Goal: Information Seeking & Learning: Learn about a topic

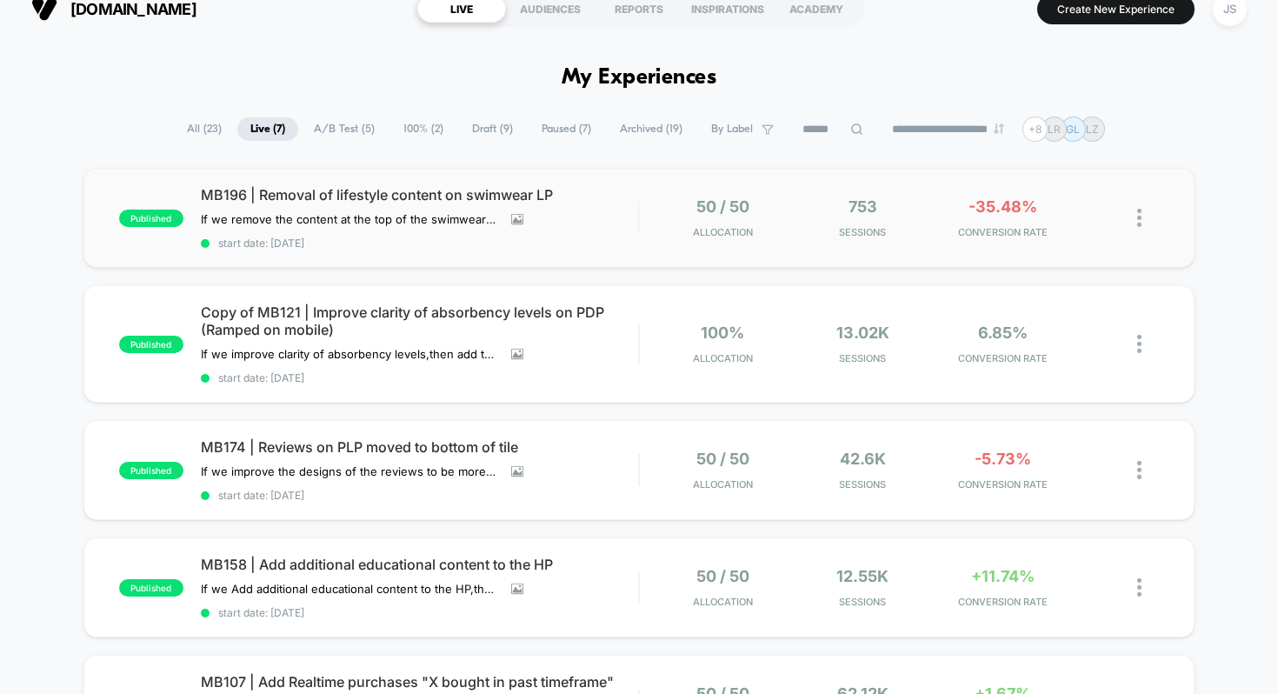
scroll to position [21, 0]
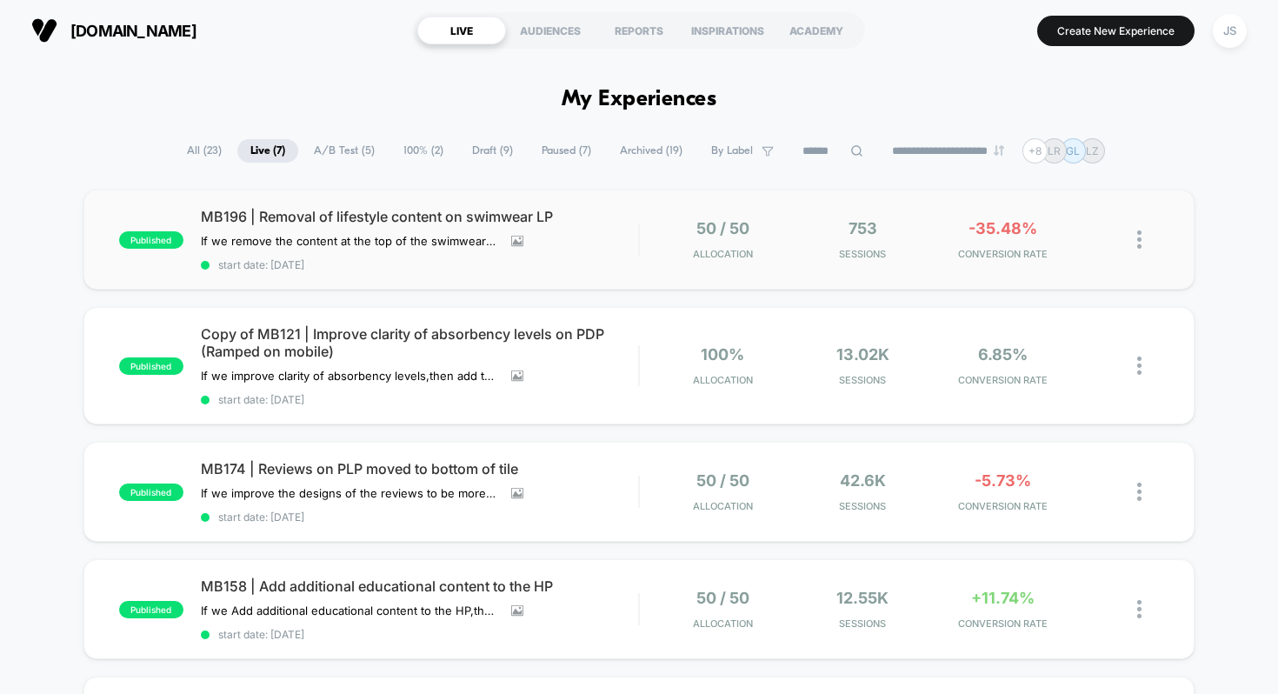
click at [309, 202] on div "published MB196 | Removal of lifestyle content on swimwear LP If we remove the …" at bounding box center [639, 239] width 1112 height 100
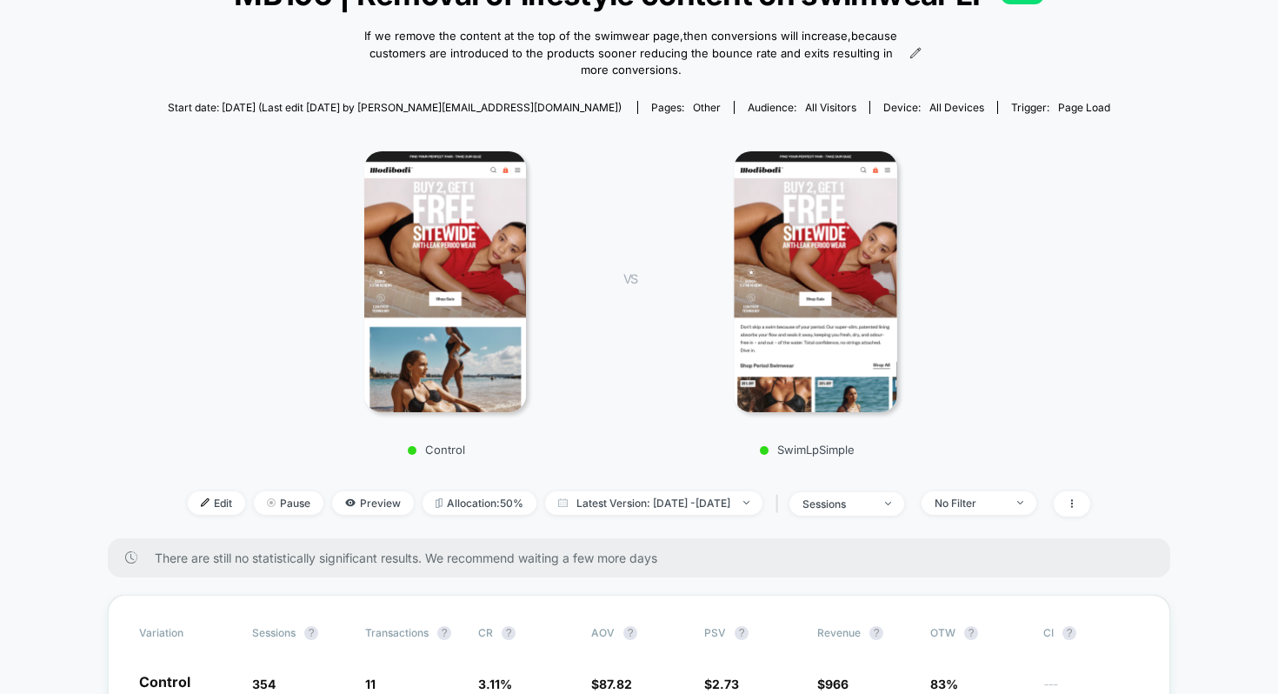
scroll to position [325, 0]
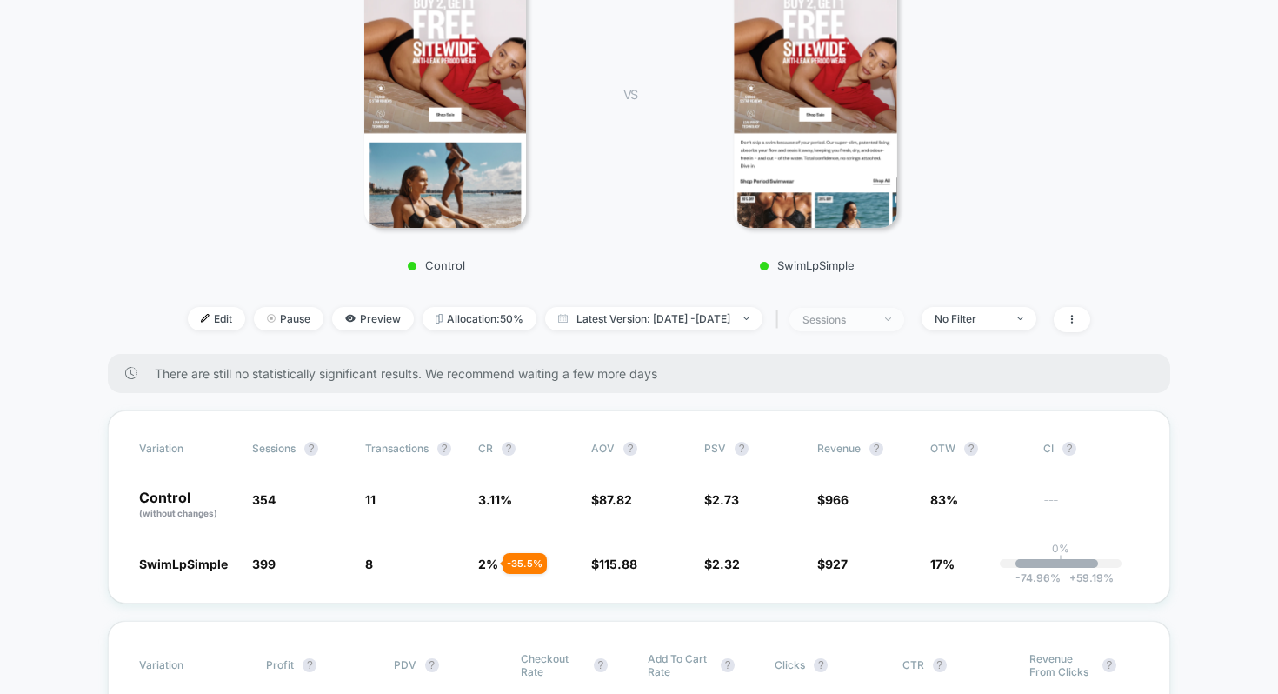
click at [872, 319] on div "sessions" at bounding box center [837, 319] width 70 height 13
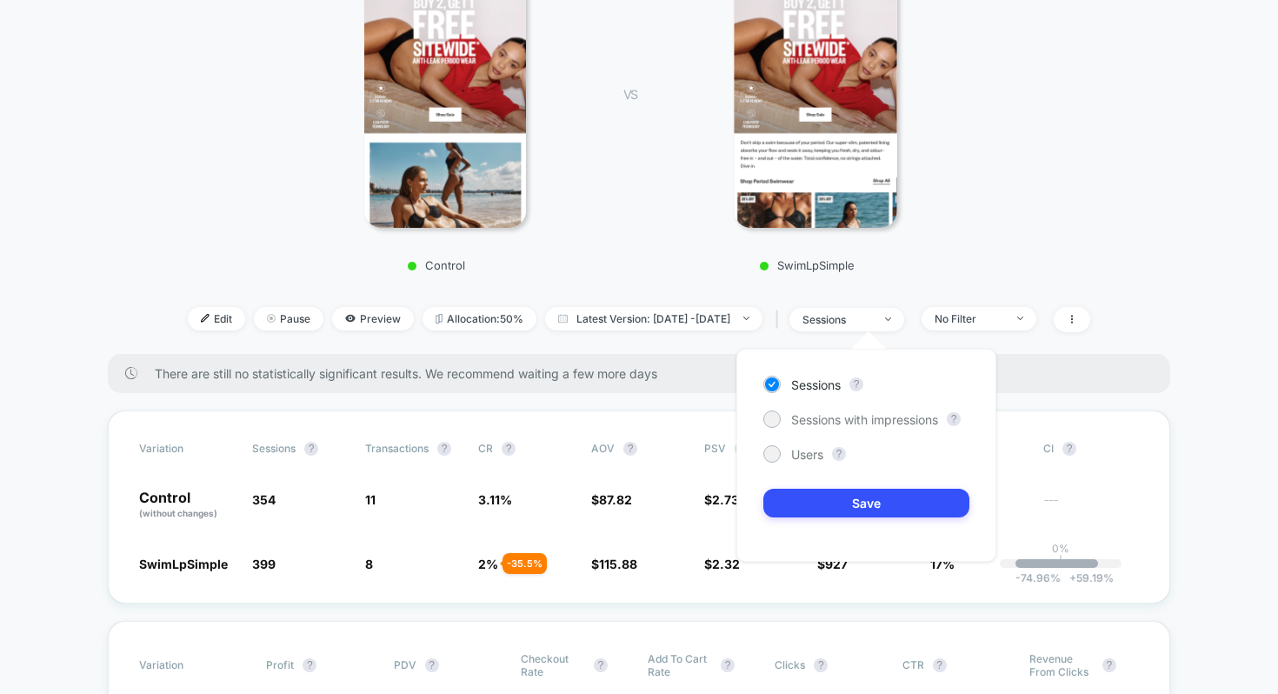
click at [949, 247] on div "SwimLpSimple" at bounding box center [815, 114] width 304 height 316
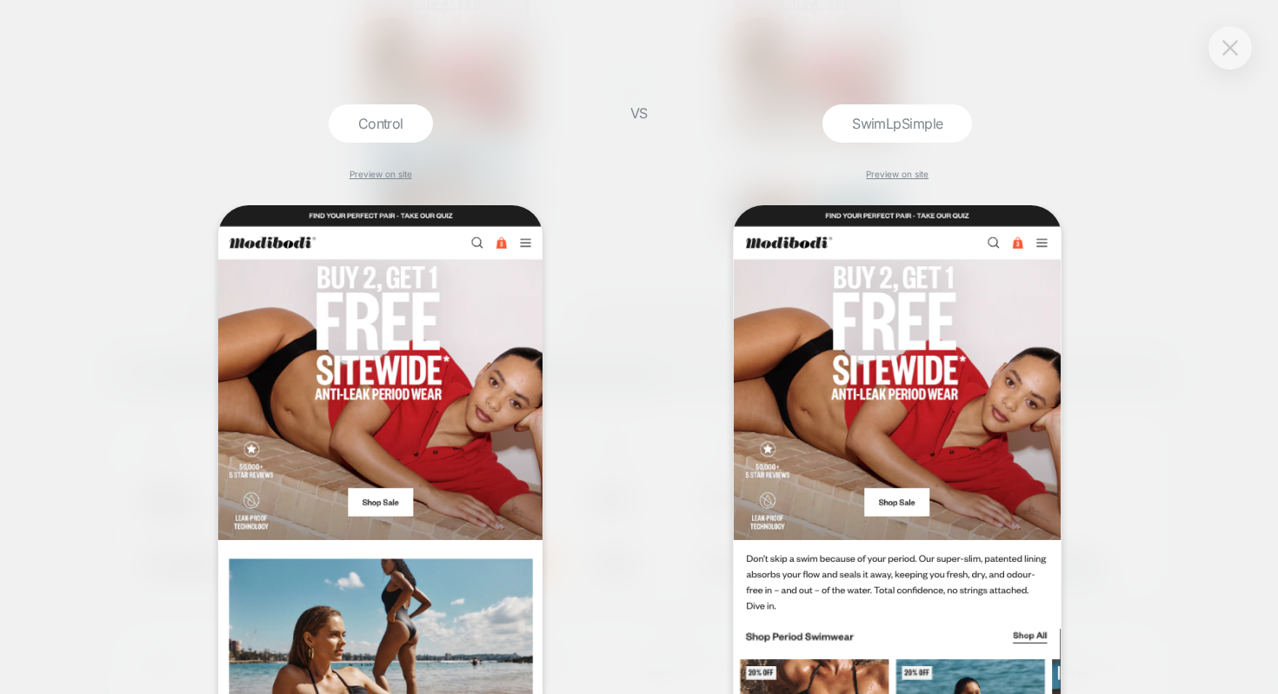
click at [1242, 50] on button at bounding box center [1230, 48] width 26 height 26
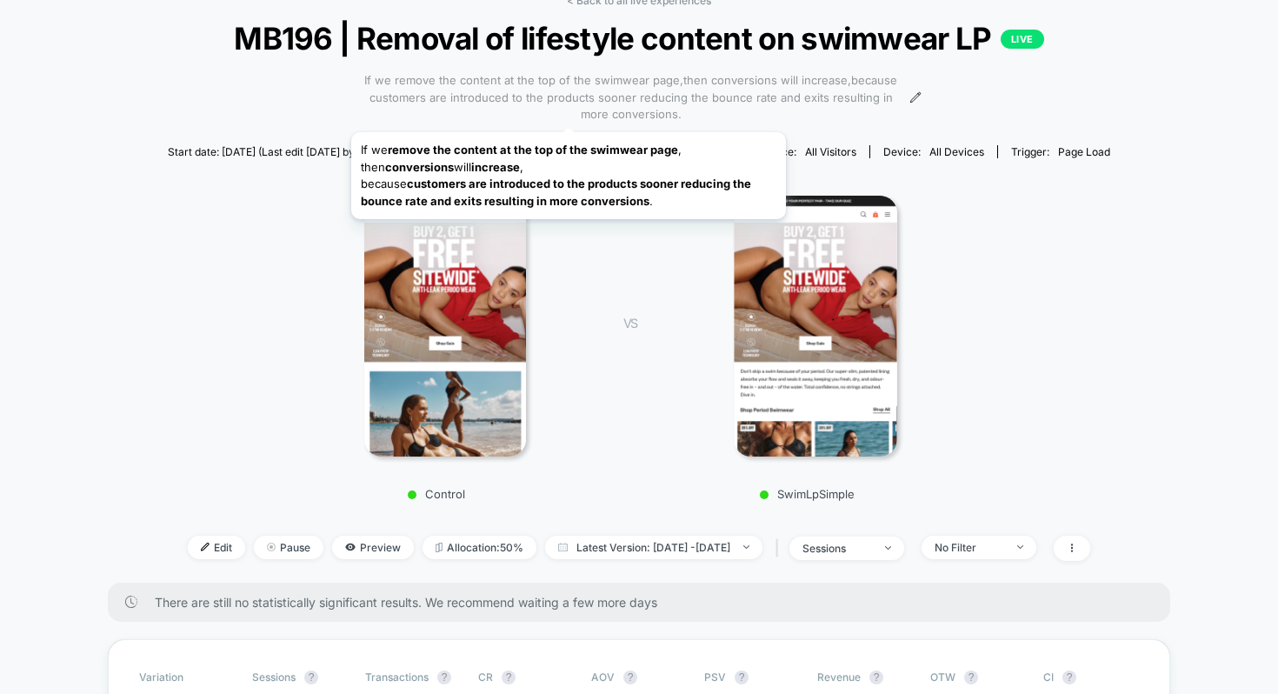
scroll to position [89, 0]
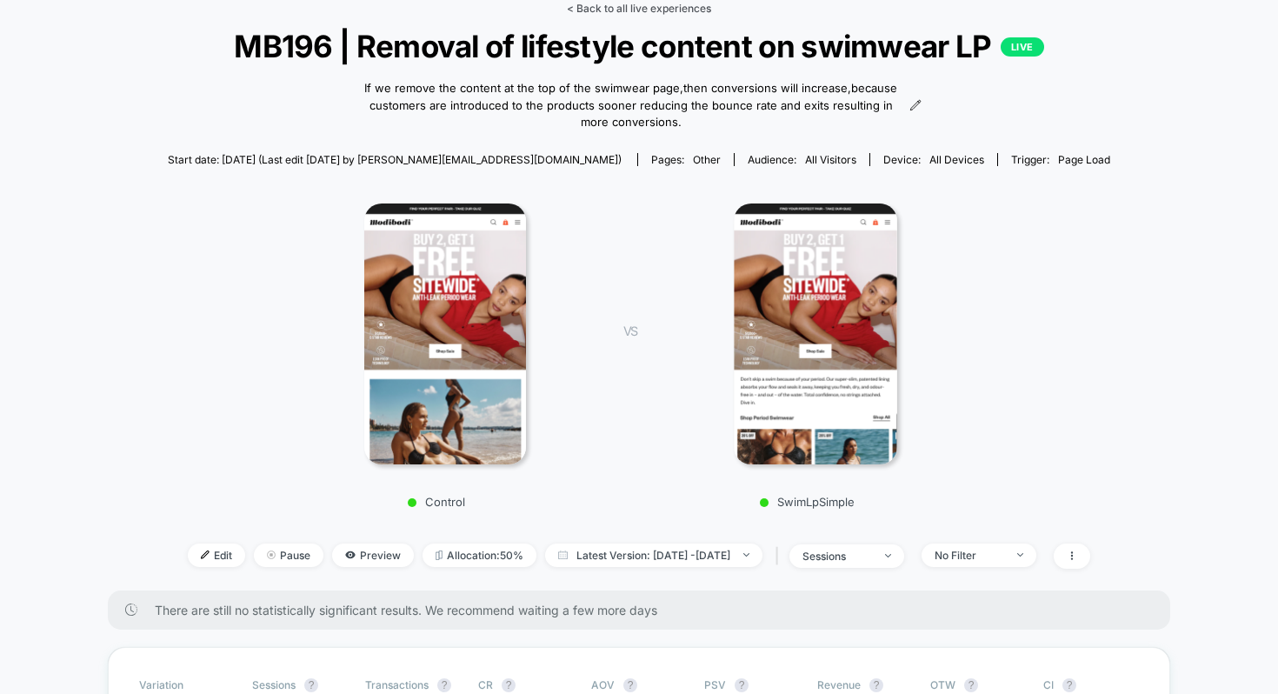
click at [642, 9] on link "< Back to all live experiences" at bounding box center [639, 8] width 144 height 13
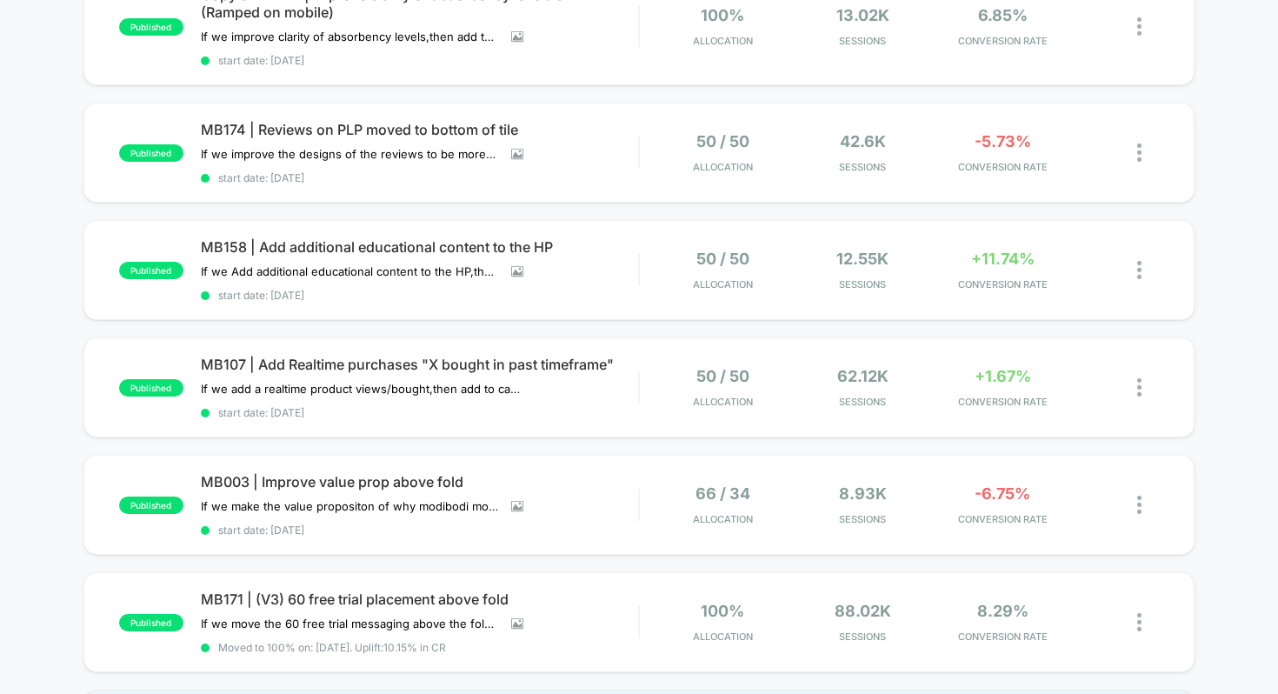
scroll to position [381, 0]
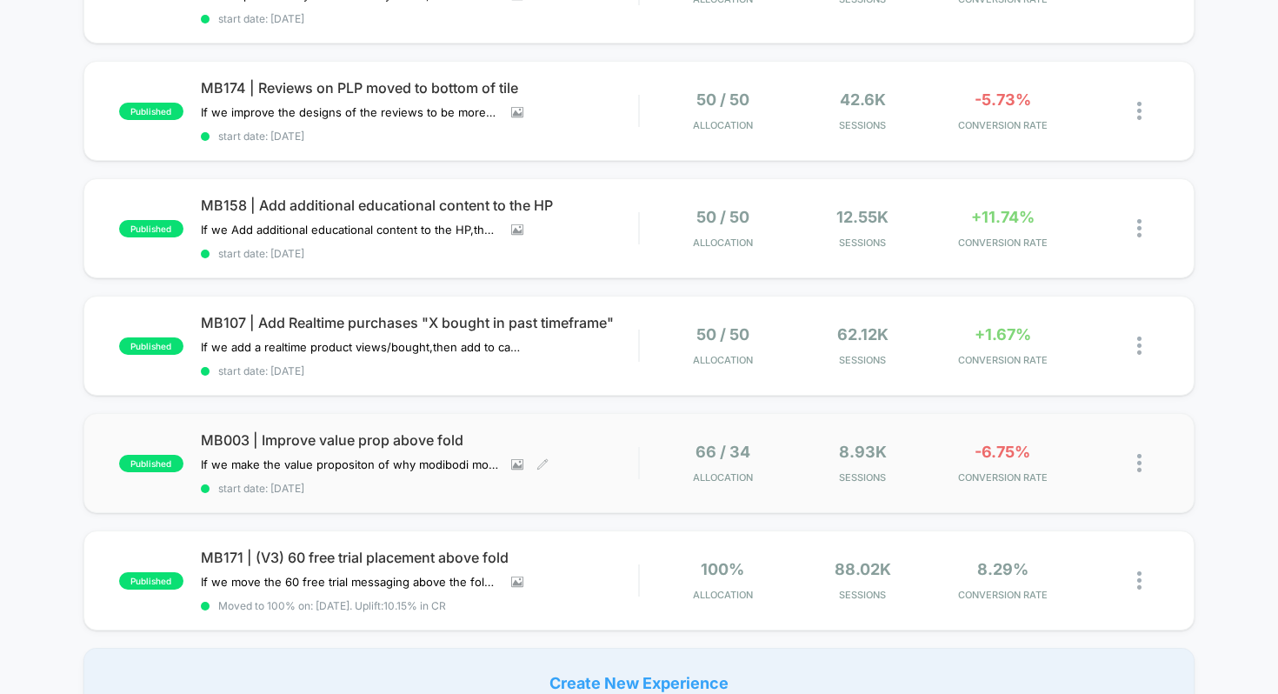
click at [346, 441] on span "MB003 | Improve value prop above fold" at bounding box center [420, 439] width 438 height 17
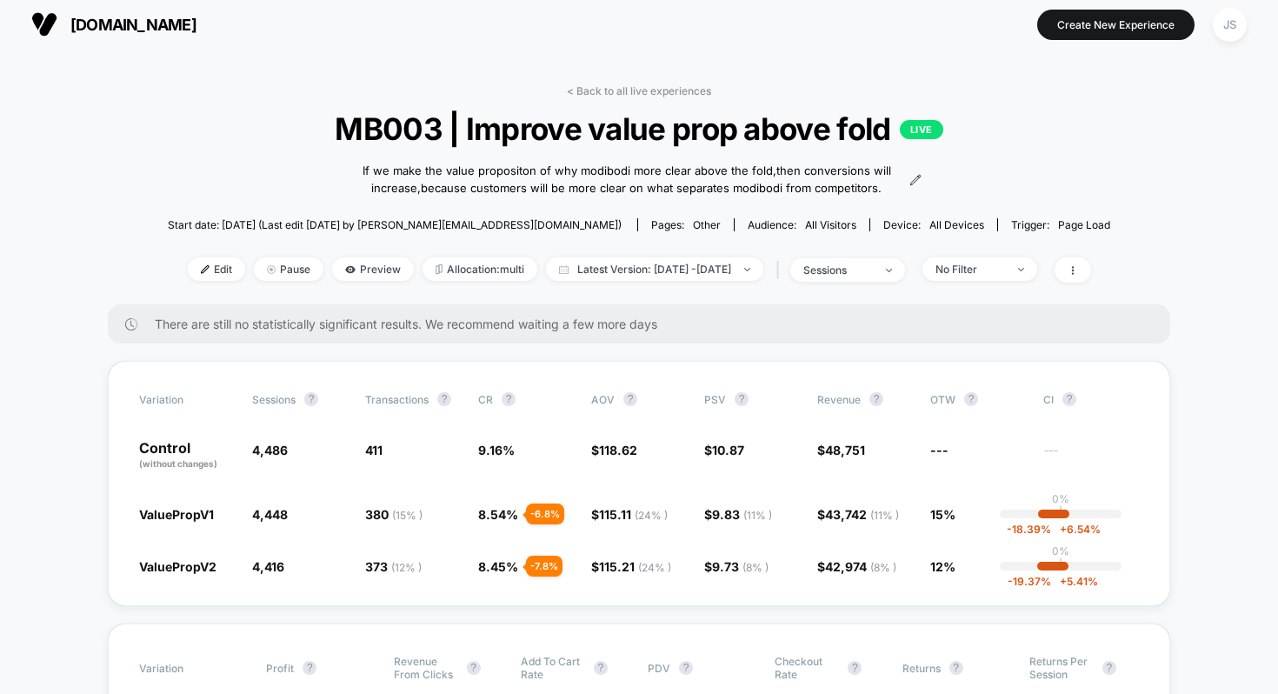
scroll to position [7, 0]
click at [622, 85] on link "< Back to all live experiences" at bounding box center [639, 89] width 144 height 13
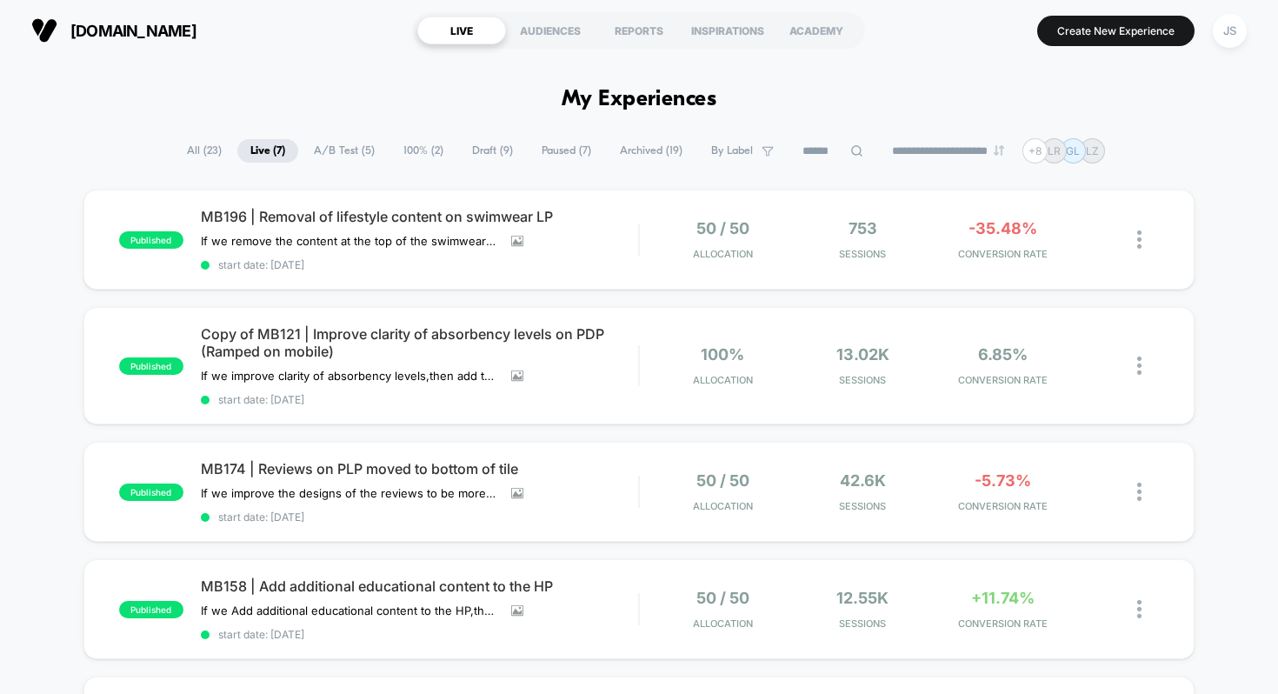
click at [608, 103] on h1 "My Experiences" at bounding box center [640, 99] width 156 height 25
drag, startPoint x: 508, startPoint y: 118, endPoint x: 617, endPoint y: 115, distance: 109.6
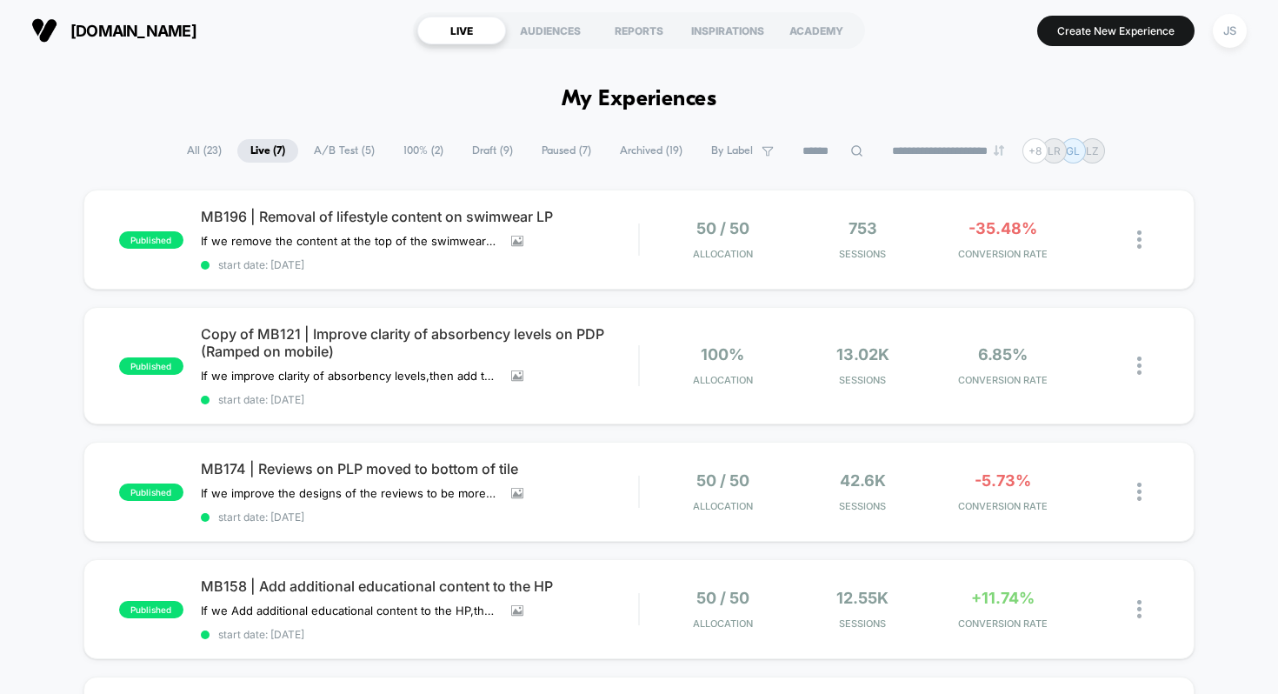
click at [653, 105] on h1 "My Experiences" at bounding box center [640, 99] width 156 height 25
click at [1221, 35] on div "JS" at bounding box center [1230, 31] width 34 height 34
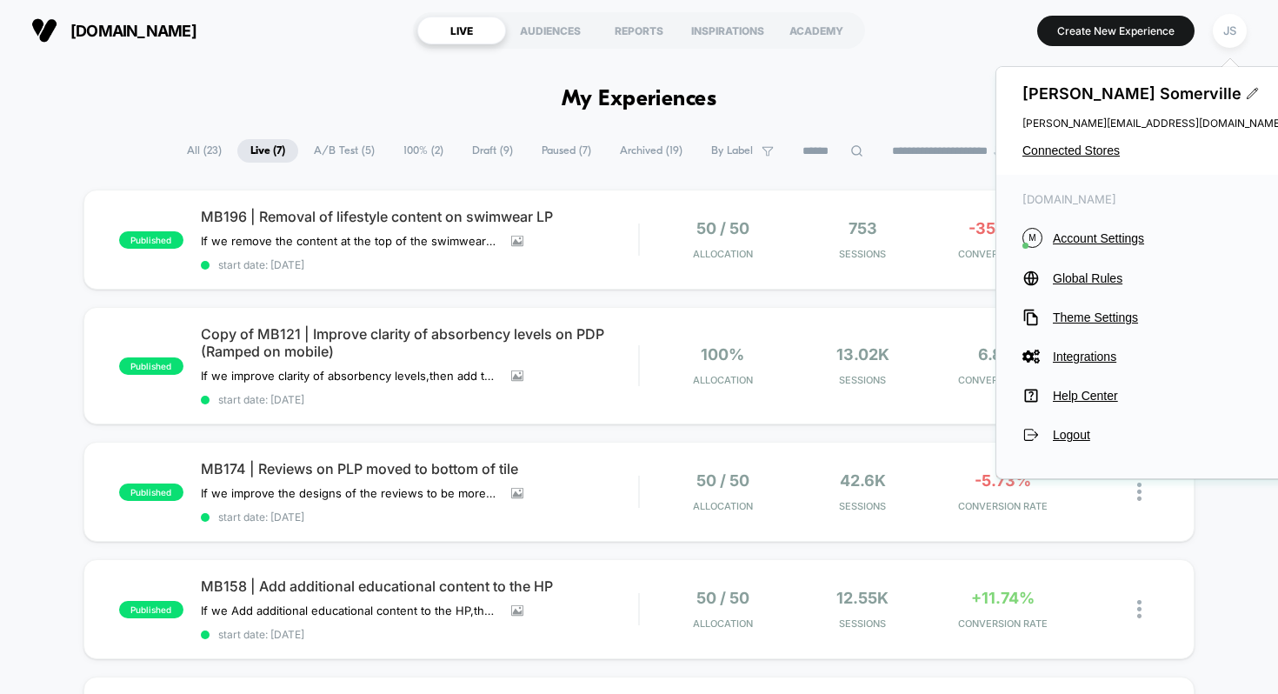
click at [1084, 143] on div "[PERSON_NAME] [PERSON_NAME][EMAIL_ADDRESS][DOMAIN_NAME] Connected Stores" at bounding box center [1152, 121] width 313 height 108
click at [1084, 145] on span "Connected Stores" at bounding box center [1152, 150] width 261 height 14
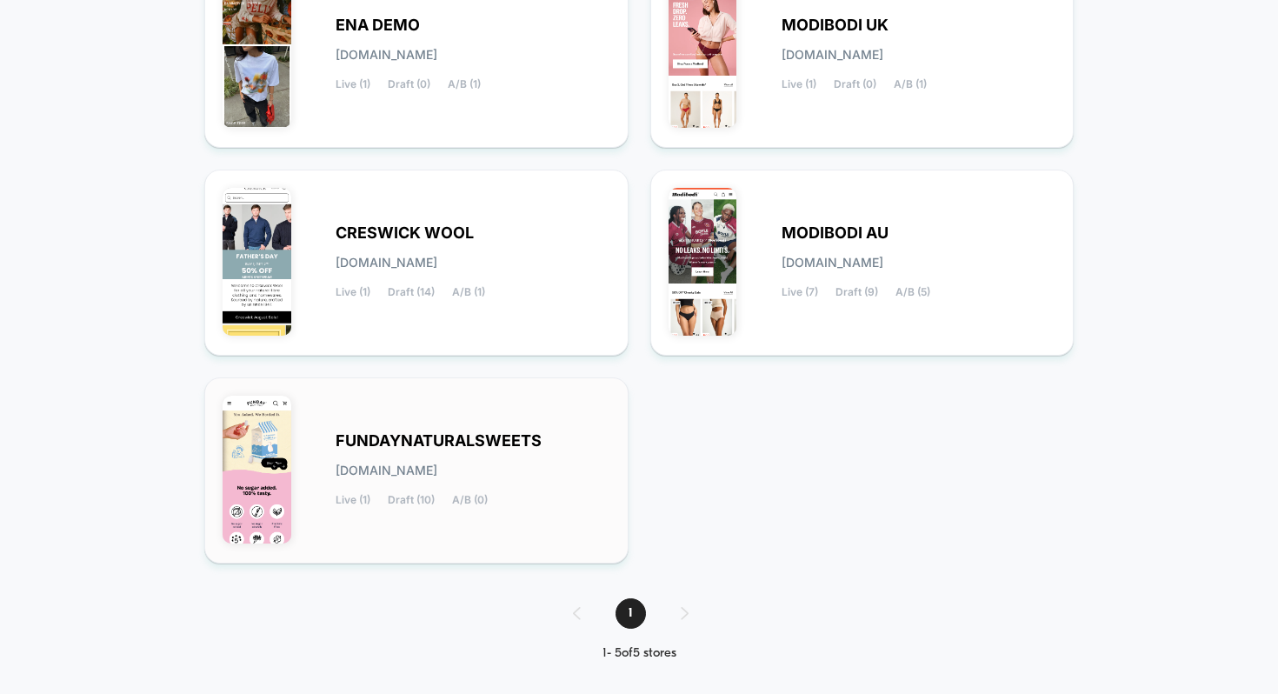
scroll to position [268, 0]
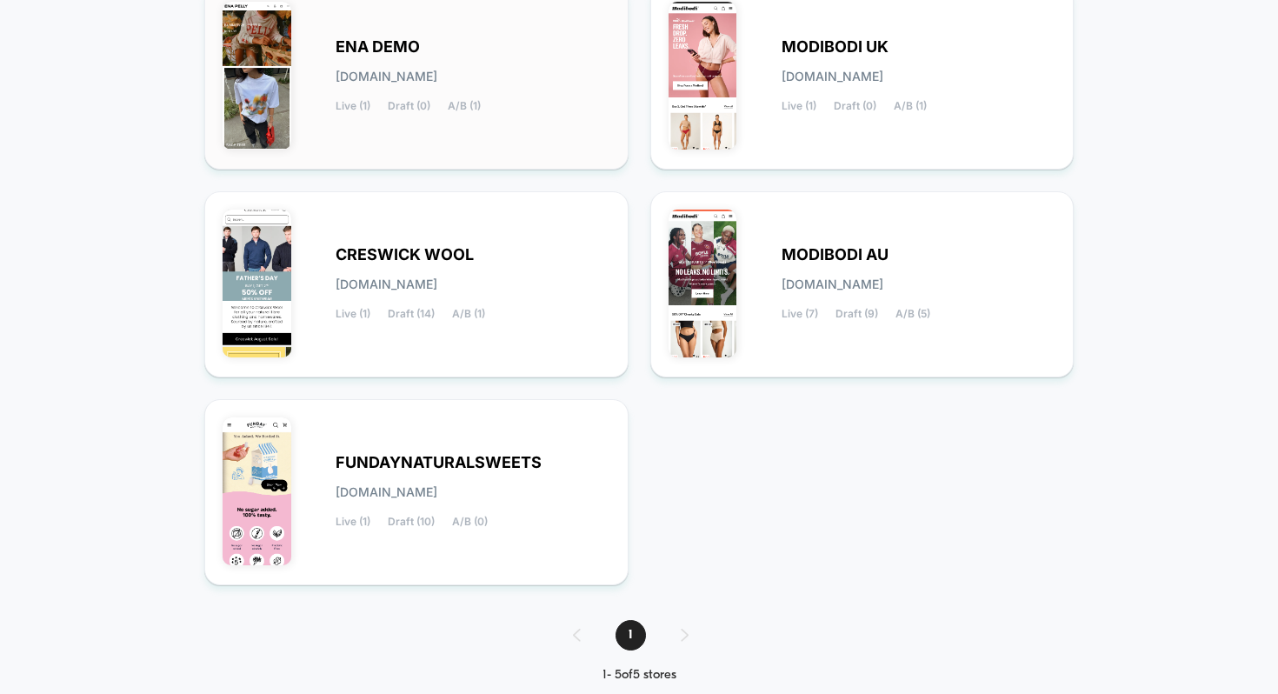
click at [437, 78] on span "[DOMAIN_NAME]" at bounding box center [387, 76] width 102 height 12
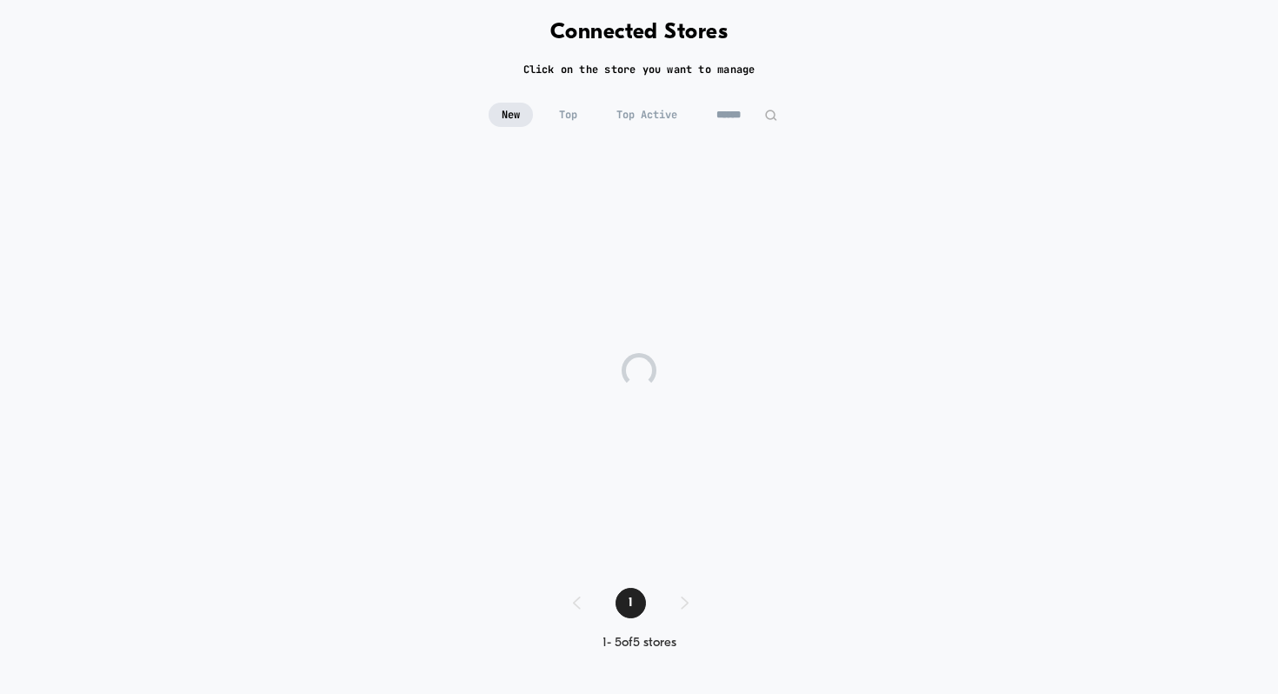
scroll to position [47, 0]
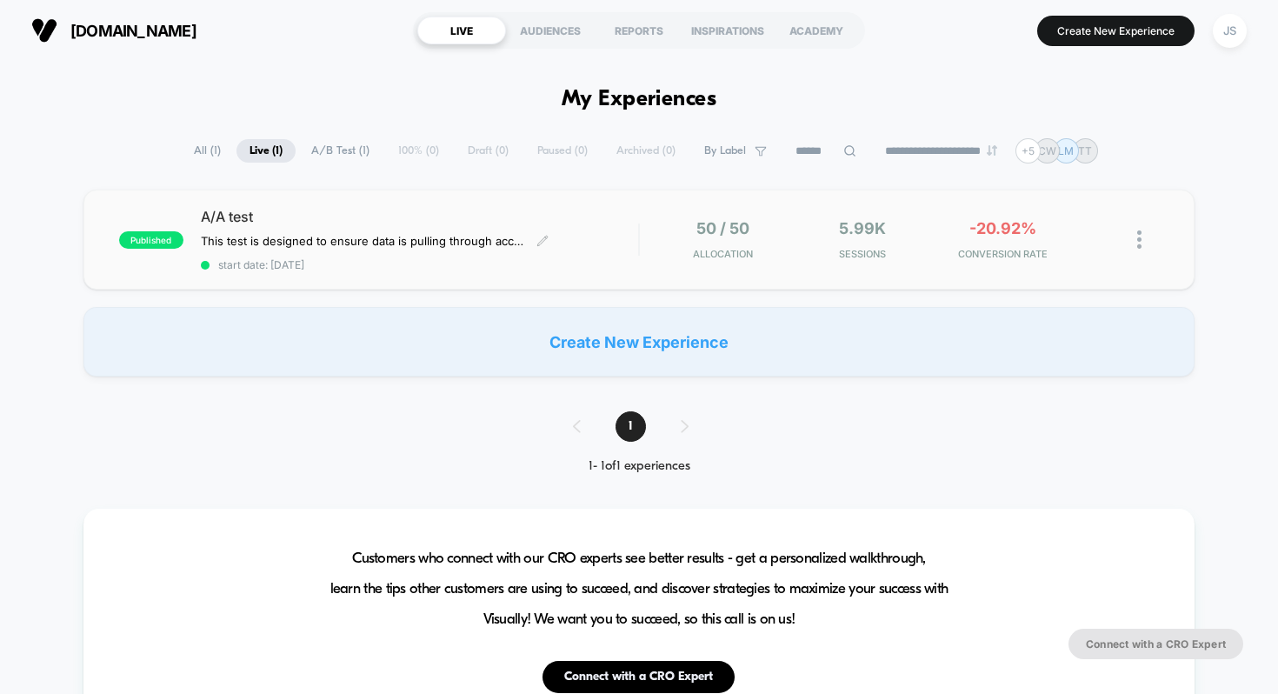
click at [452, 209] on span "A/A test" at bounding box center [420, 216] width 438 height 17
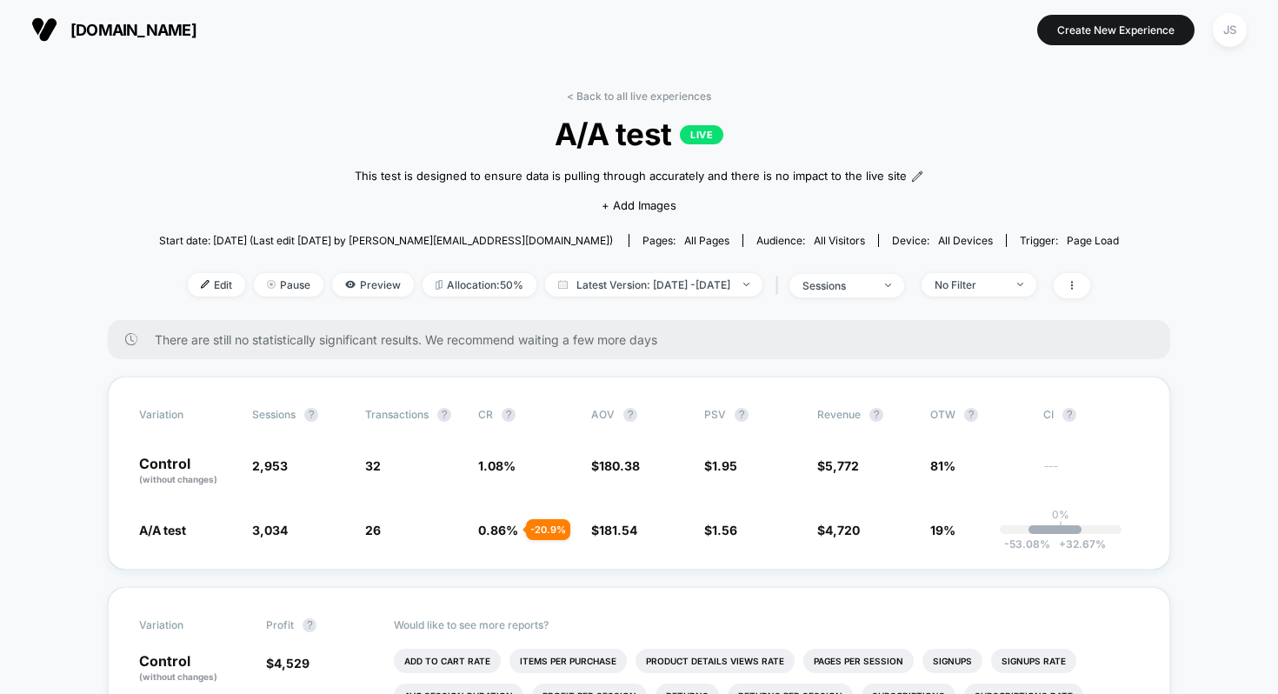
scroll to position [10, 0]
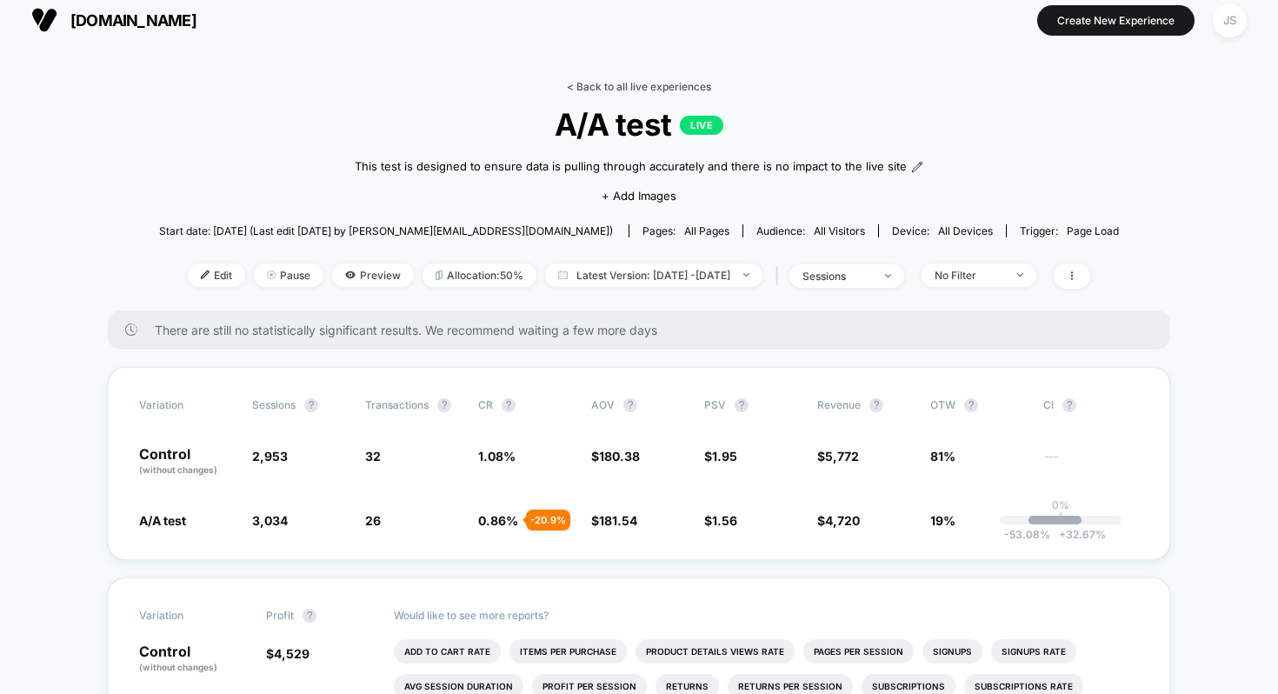
click at [587, 83] on link "< Back to all live experiences" at bounding box center [639, 86] width 144 height 13
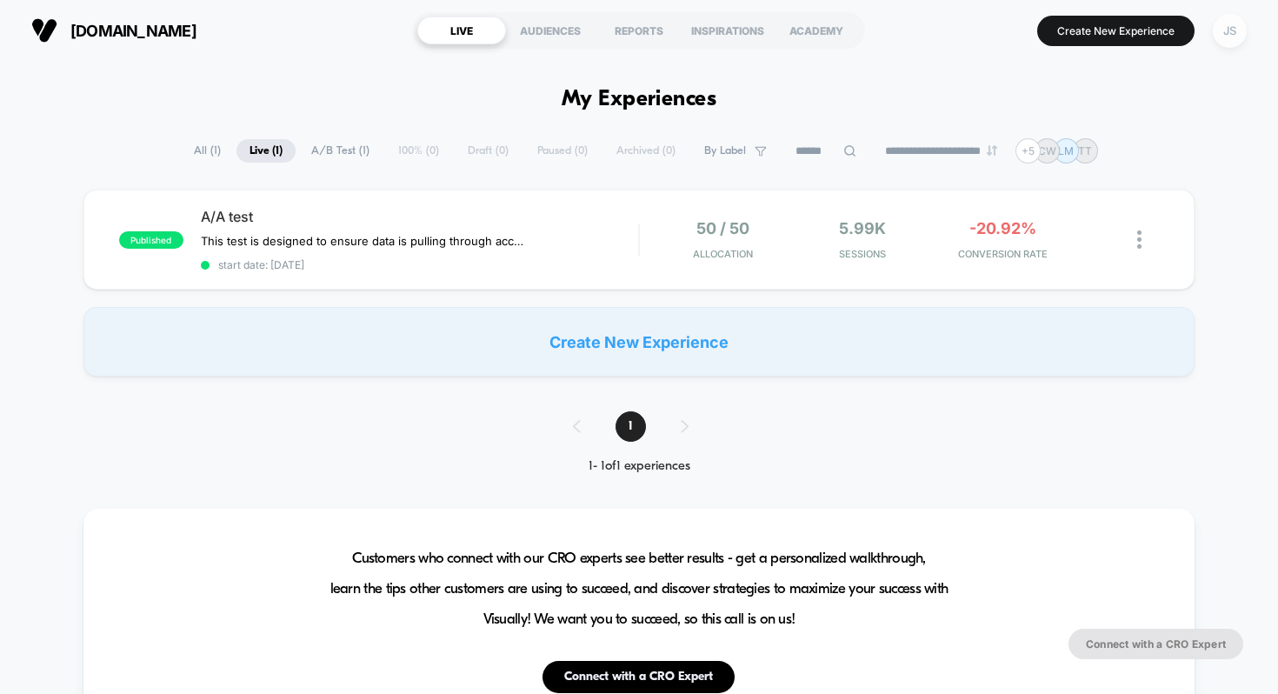
click at [1240, 31] on div "JS" at bounding box center [1230, 31] width 34 height 34
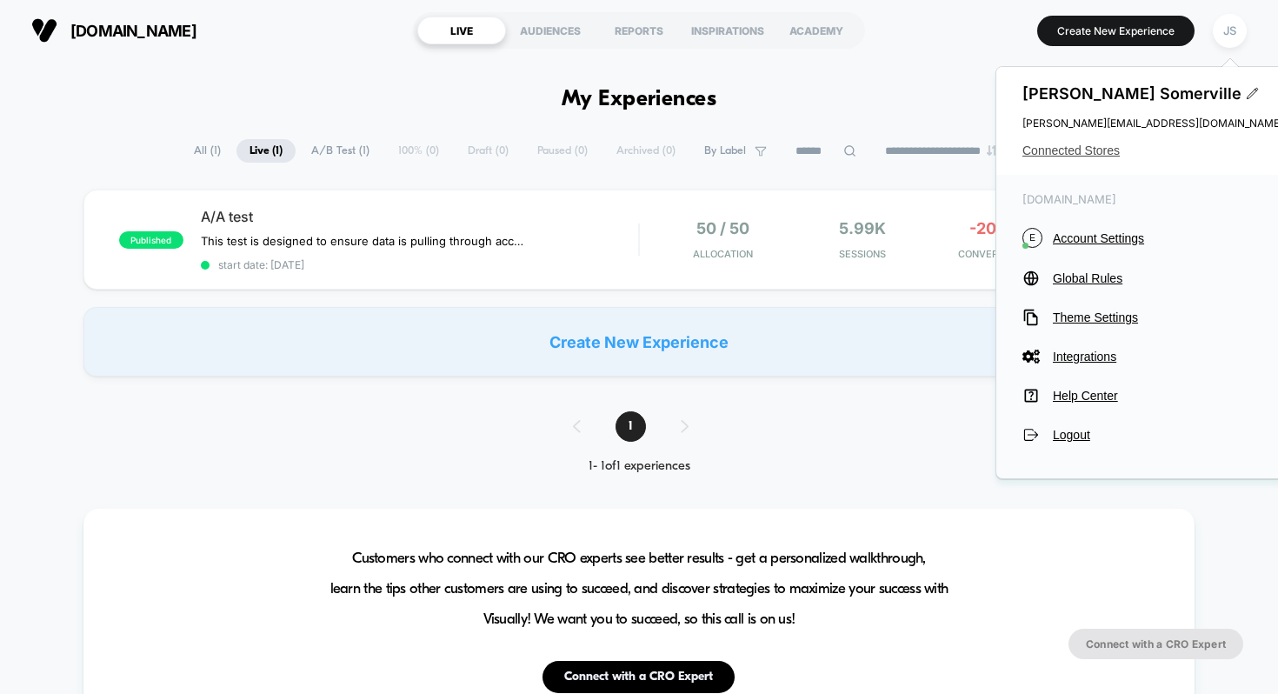
click at [1099, 143] on span "Connected Stores" at bounding box center [1152, 150] width 261 height 14
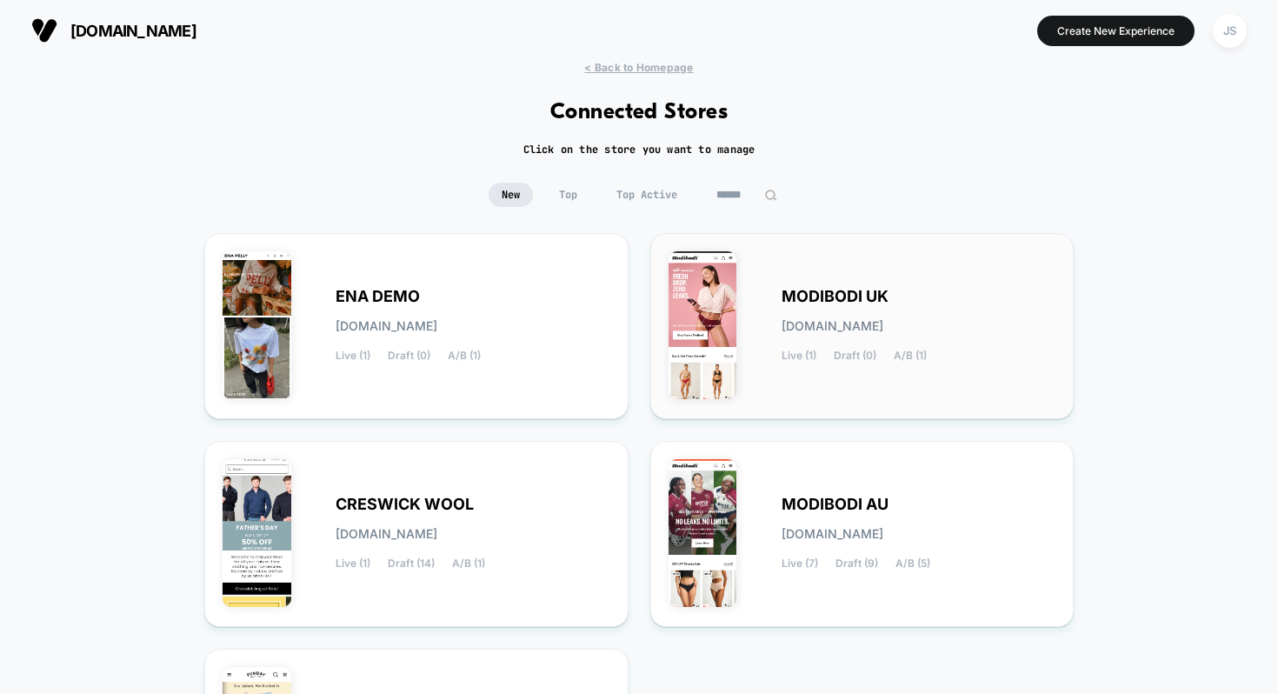
scroll to position [10, 0]
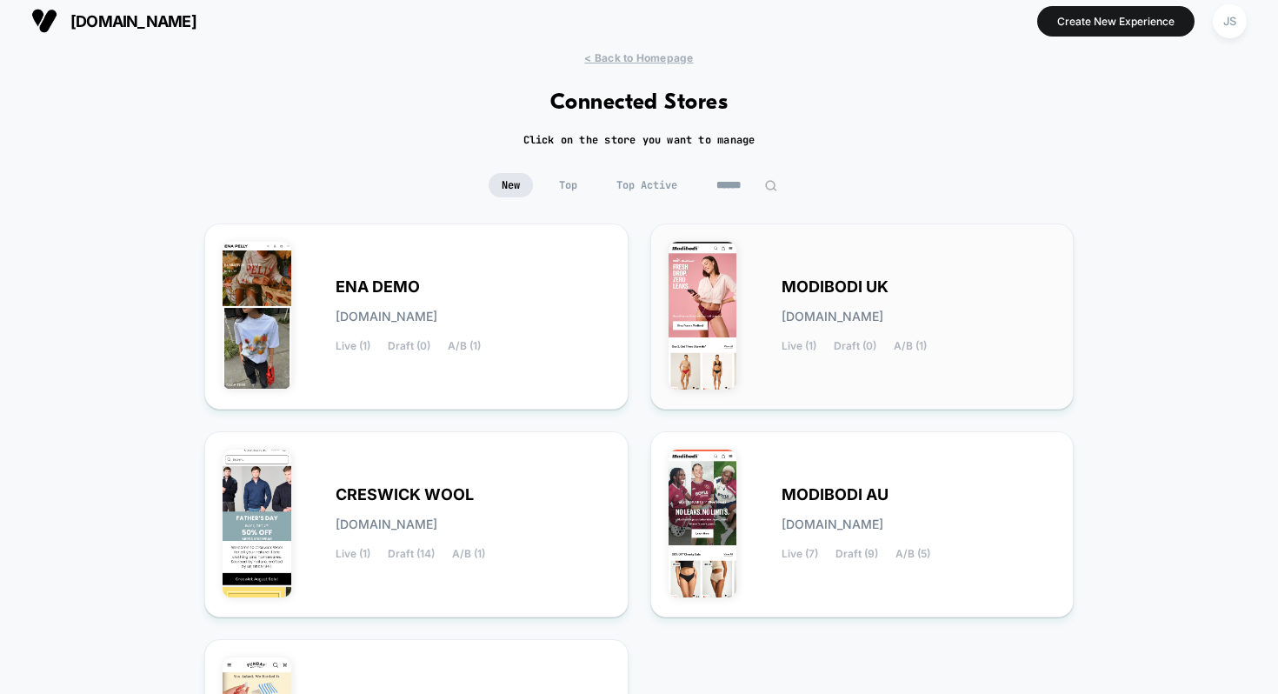
click at [883, 311] on span "[DOMAIN_NAME]" at bounding box center [832, 316] width 102 height 12
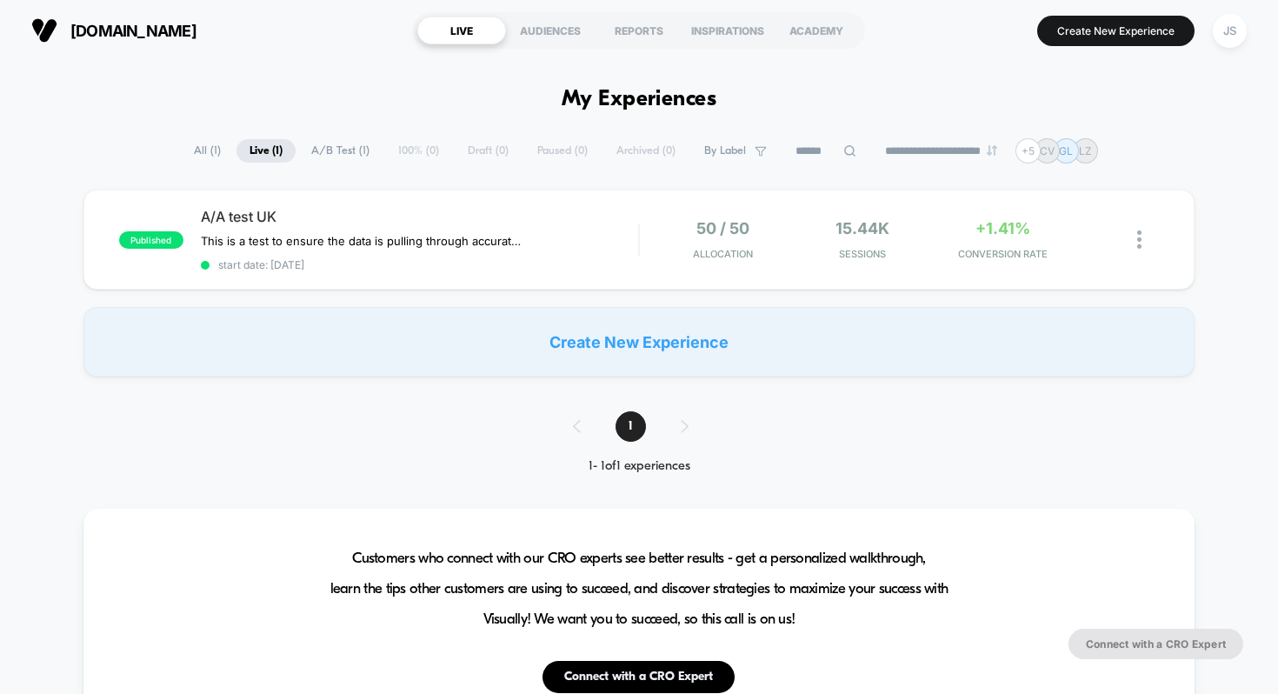
click at [283, 219] on span "A/A test UK" at bounding box center [420, 216] width 438 height 17
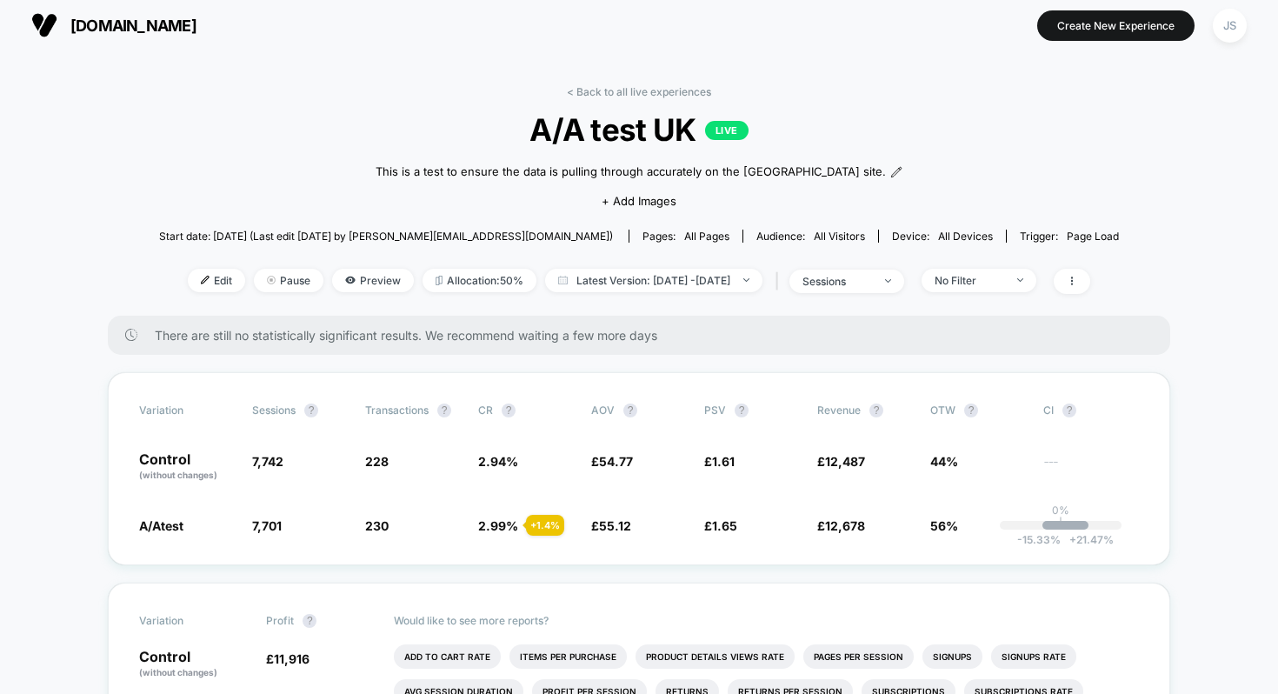
scroll to position [6, 0]
click at [572, 90] on link "< Back to all live experiences" at bounding box center [639, 90] width 144 height 13
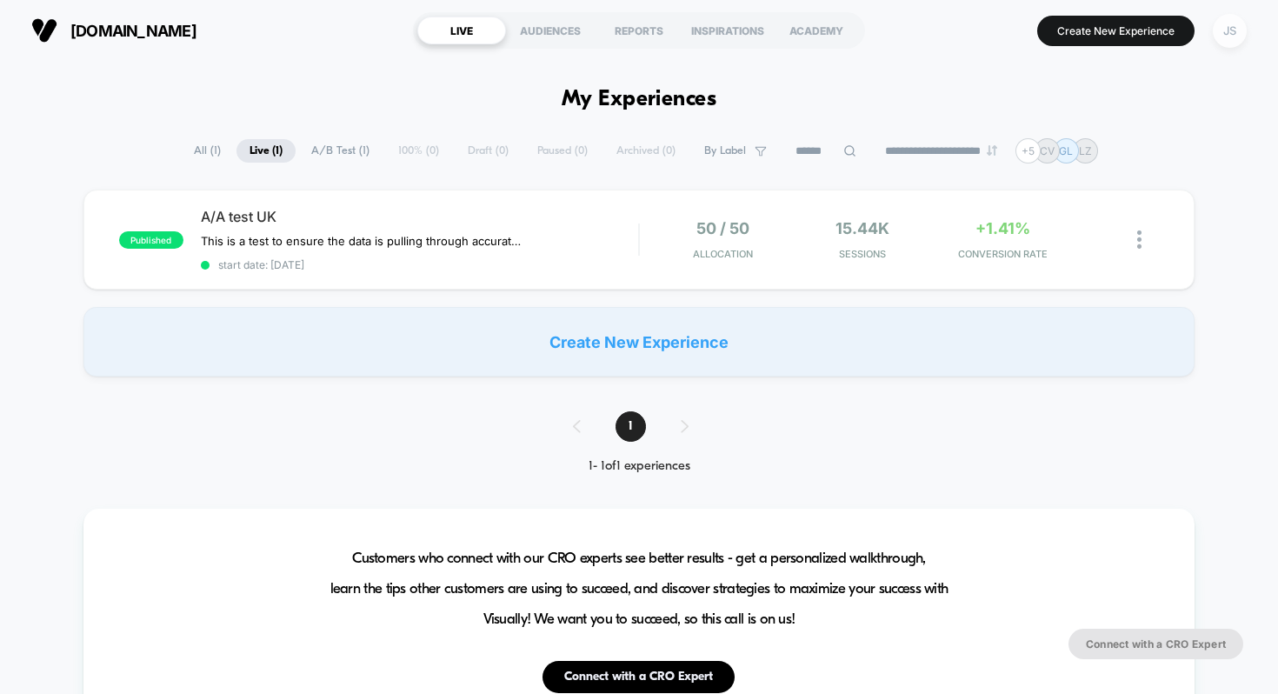
click at [1223, 40] on div "JS" at bounding box center [1230, 31] width 34 height 34
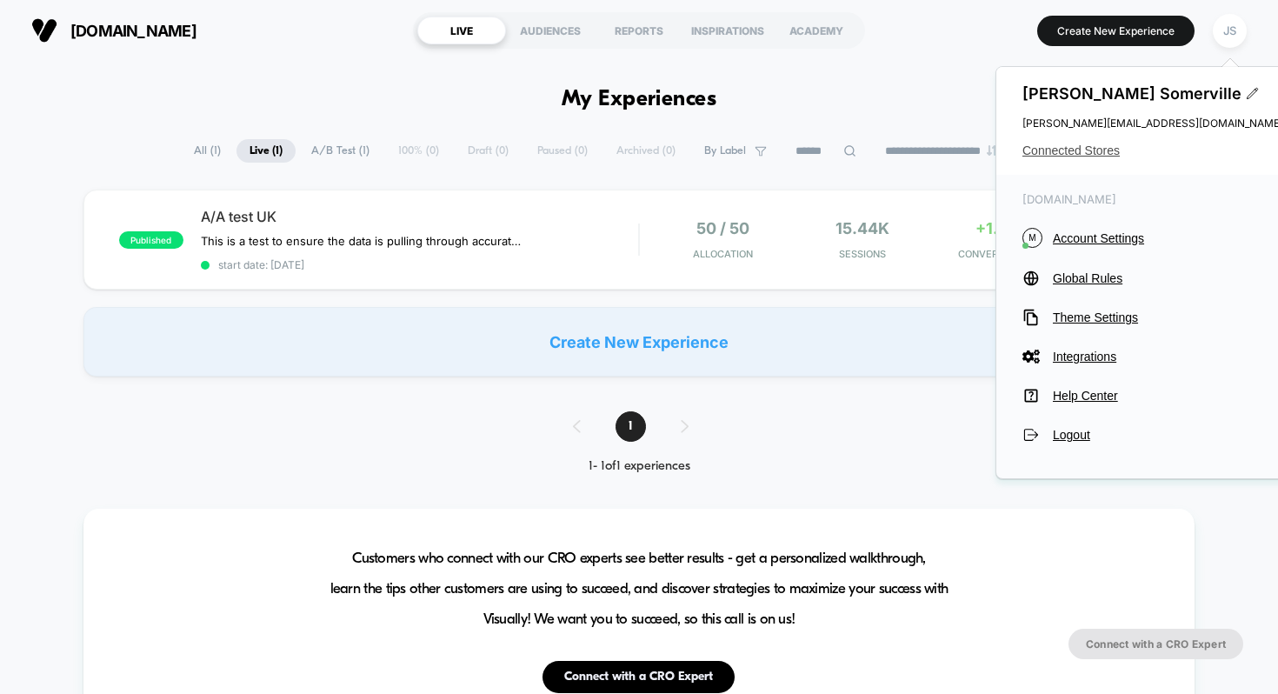
click at [1074, 150] on span "Connected Stores" at bounding box center [1152, 150] width 261 height 14
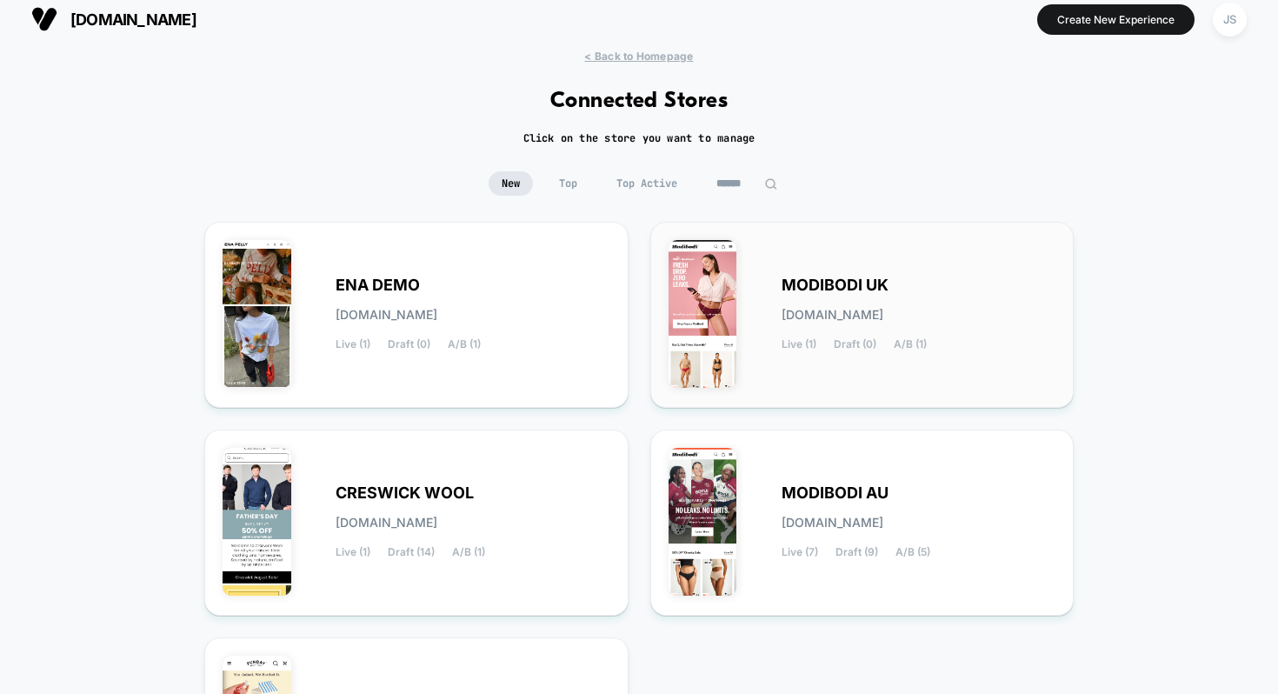
scroll to position [12, 0]
click at [428, 489] on span "CRESWICK WOOL" at bounding box center [405, 492] width 138 height 12
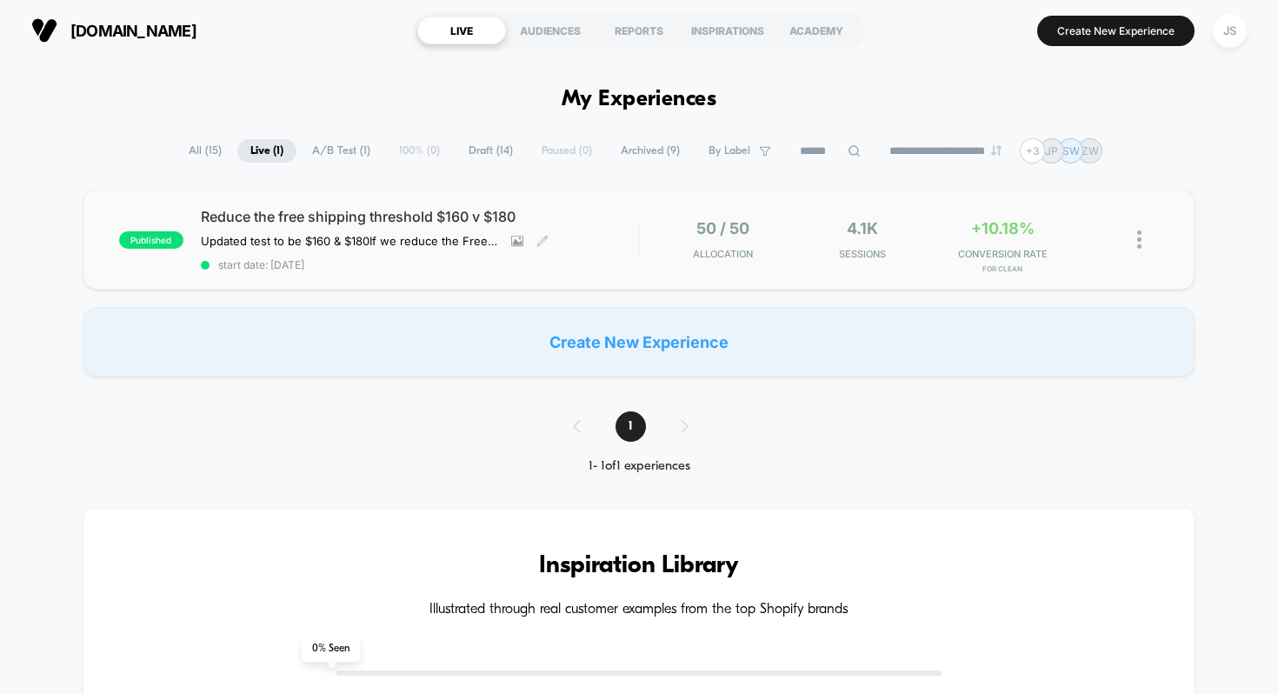
click at [438, 223] on span "Reduce the free shipping threshold $160 v $180" at bounding box center [420, 216] width 438 height 17
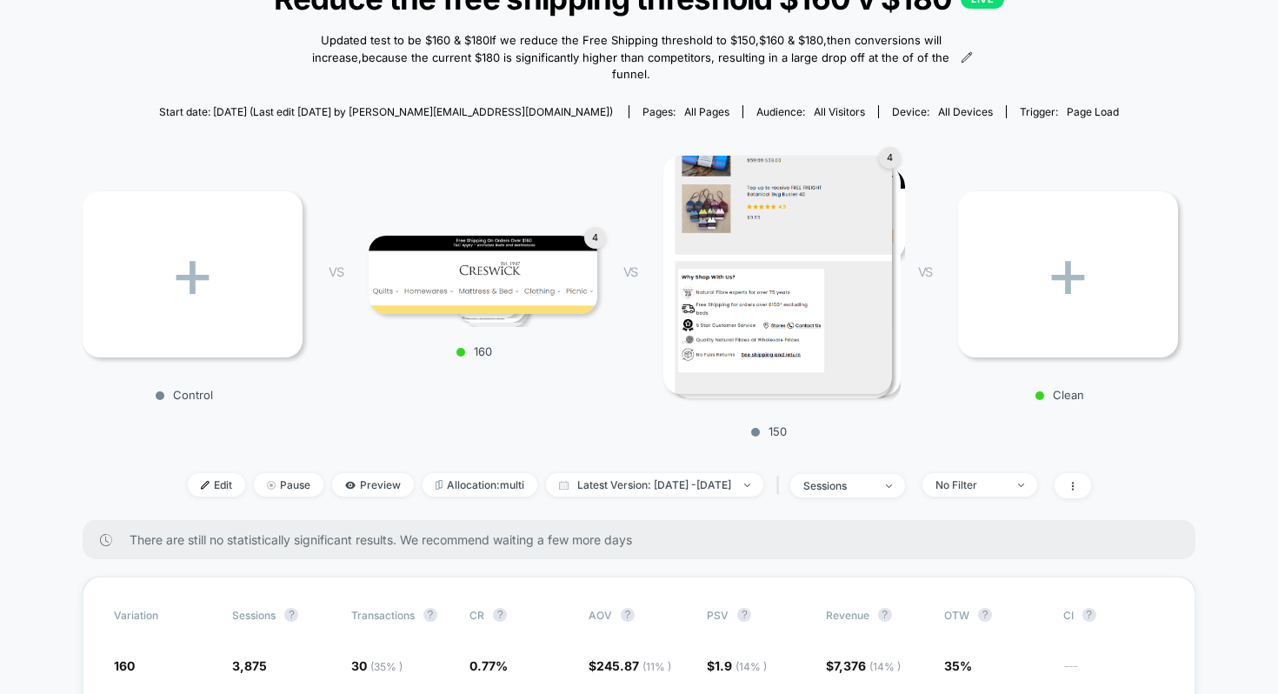
scroll to position [113, 0]
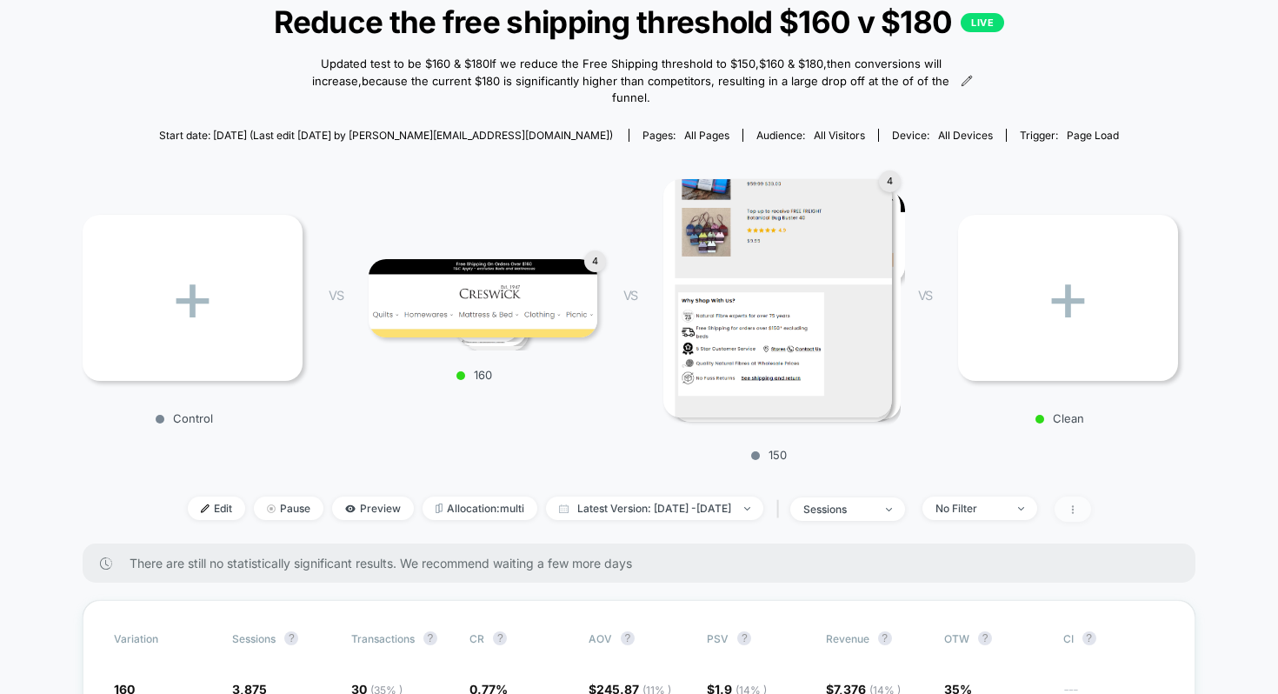
click at [1091, 514] on span at bounding box center [1072, 508] width 37 height 25
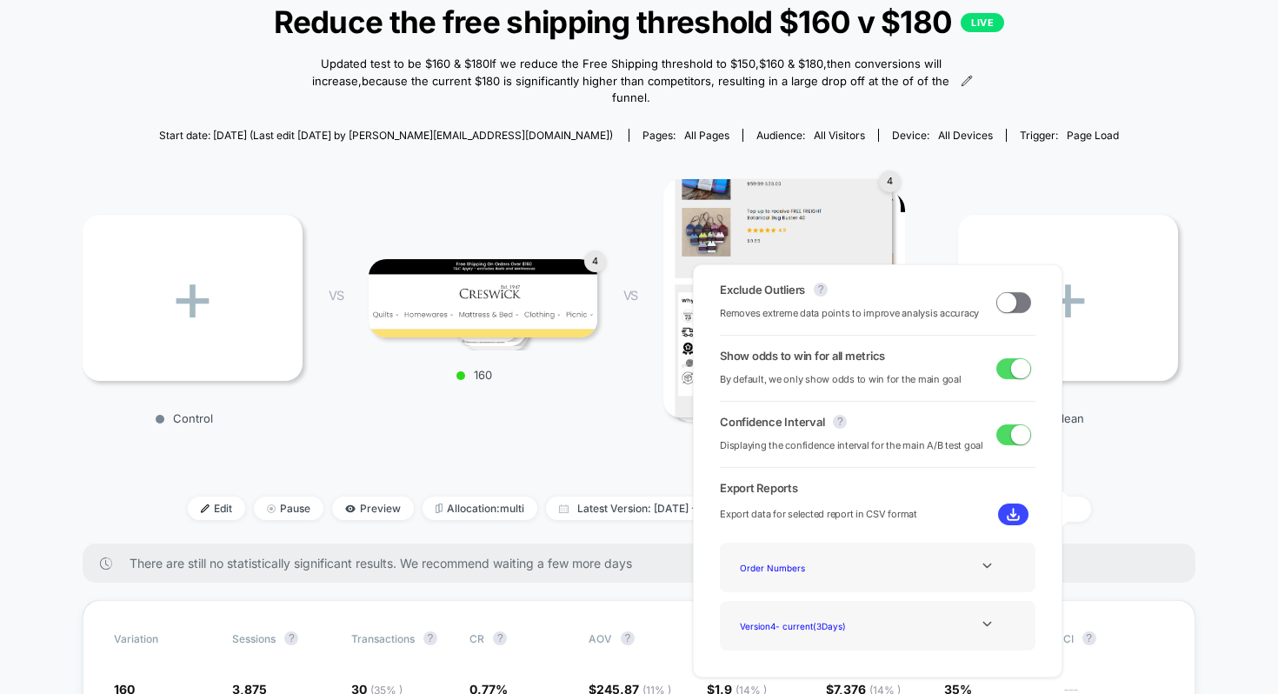
click at [1008, 305] on span at bounding box center [1006, 301] width 19 height 19
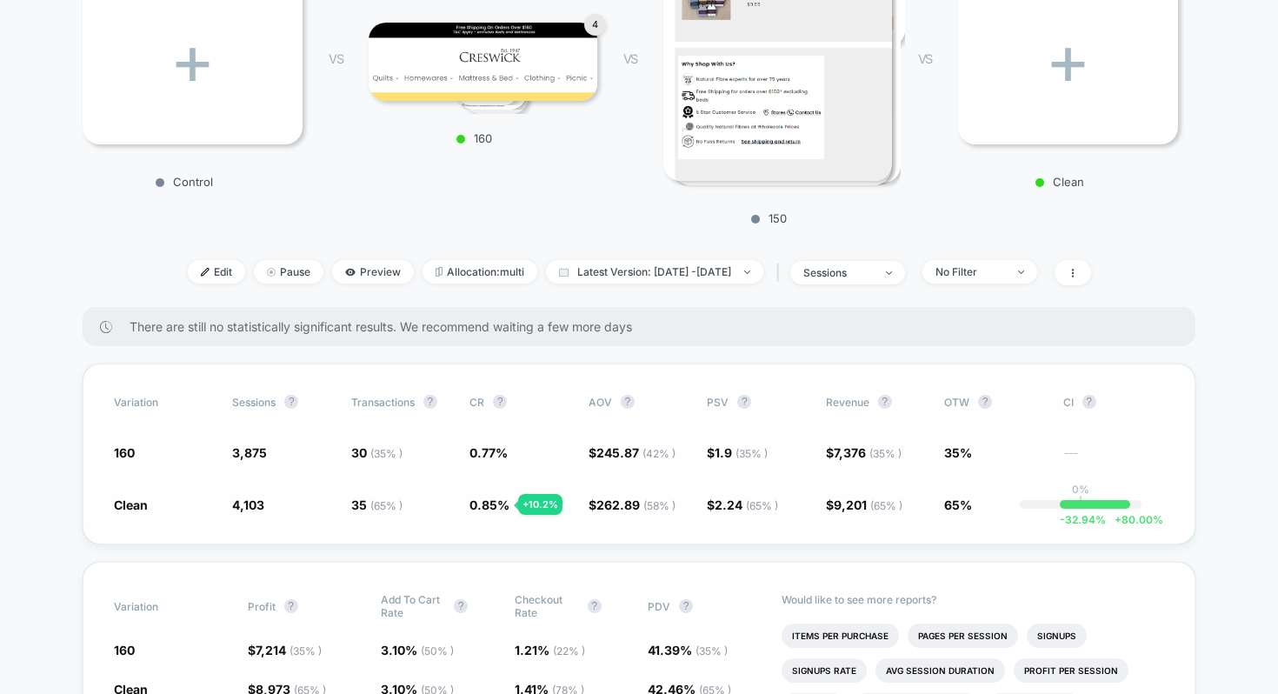
scroll to position [350, 0]
click at [698, 275] on span "Latest Version: [DATE] - [DATE]" at bounding box center [654, 270] width 217 height 23
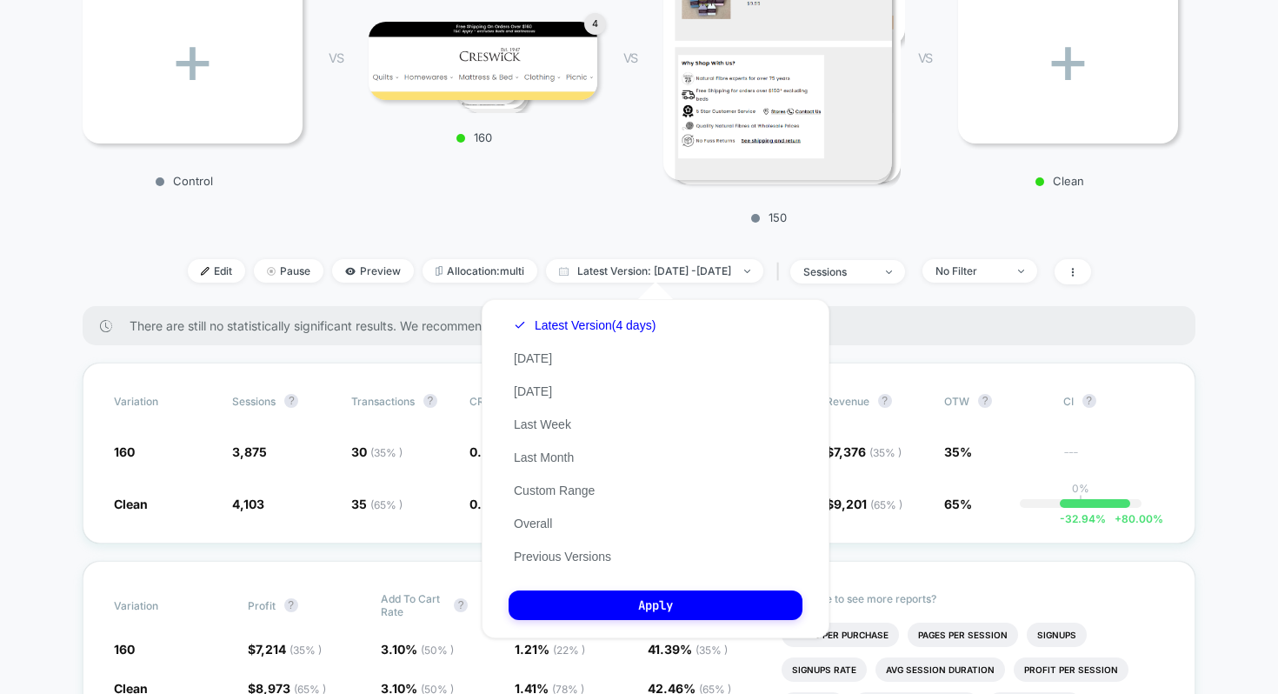
click at [684, 249] on div "< Back to all live experiences Reduce the free shipping threshold $160 v $180 L…" at bounding box center [639, 23] width 1113 height 566
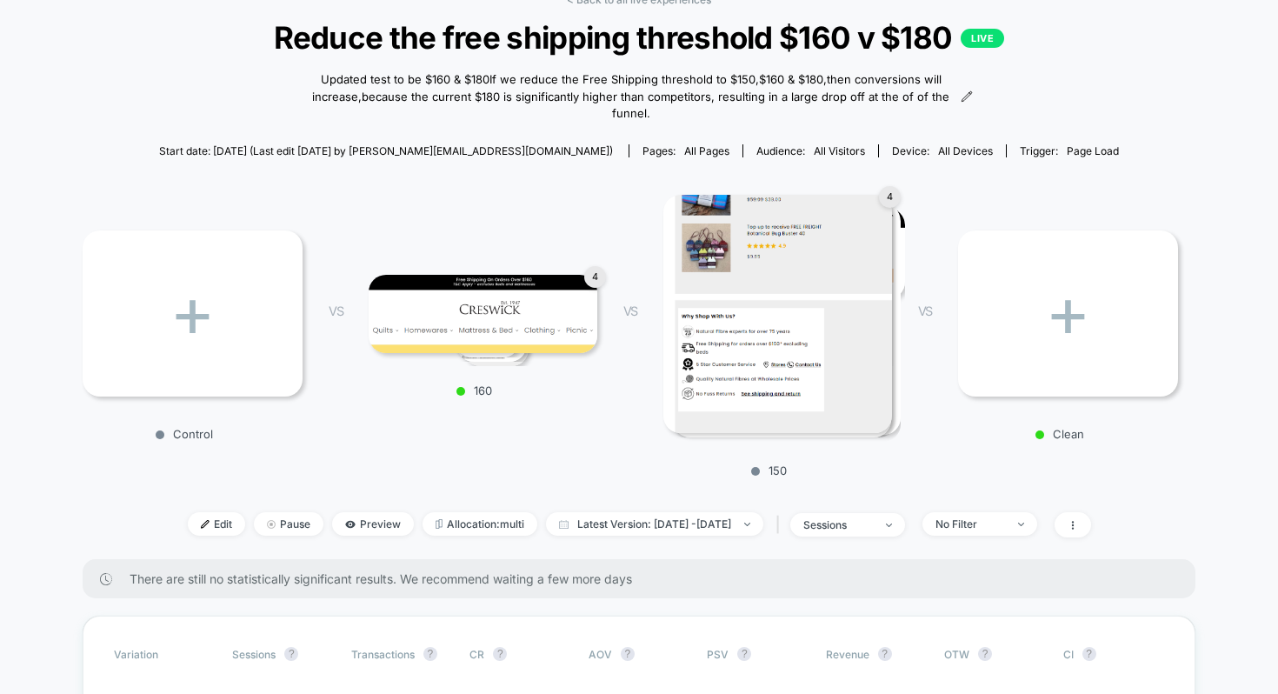
scroll to position [0, 0]
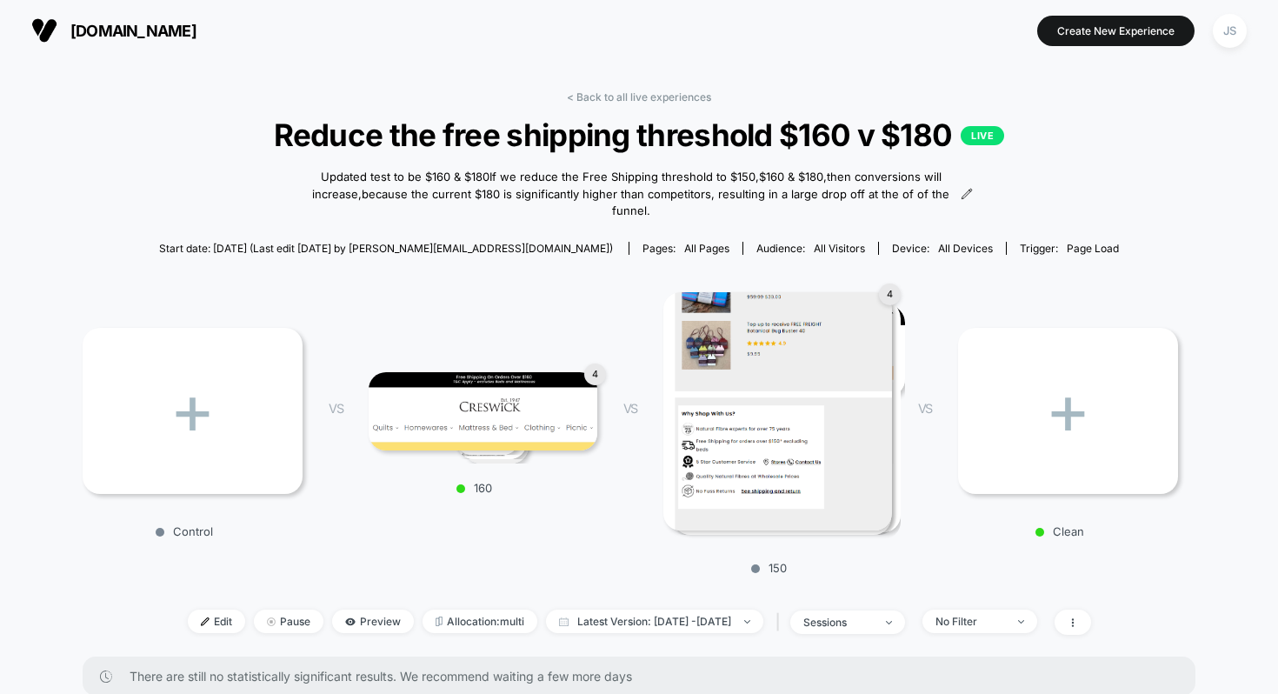
click at [723, 51] on section at bounding box center [639, 30] width 400 height 43
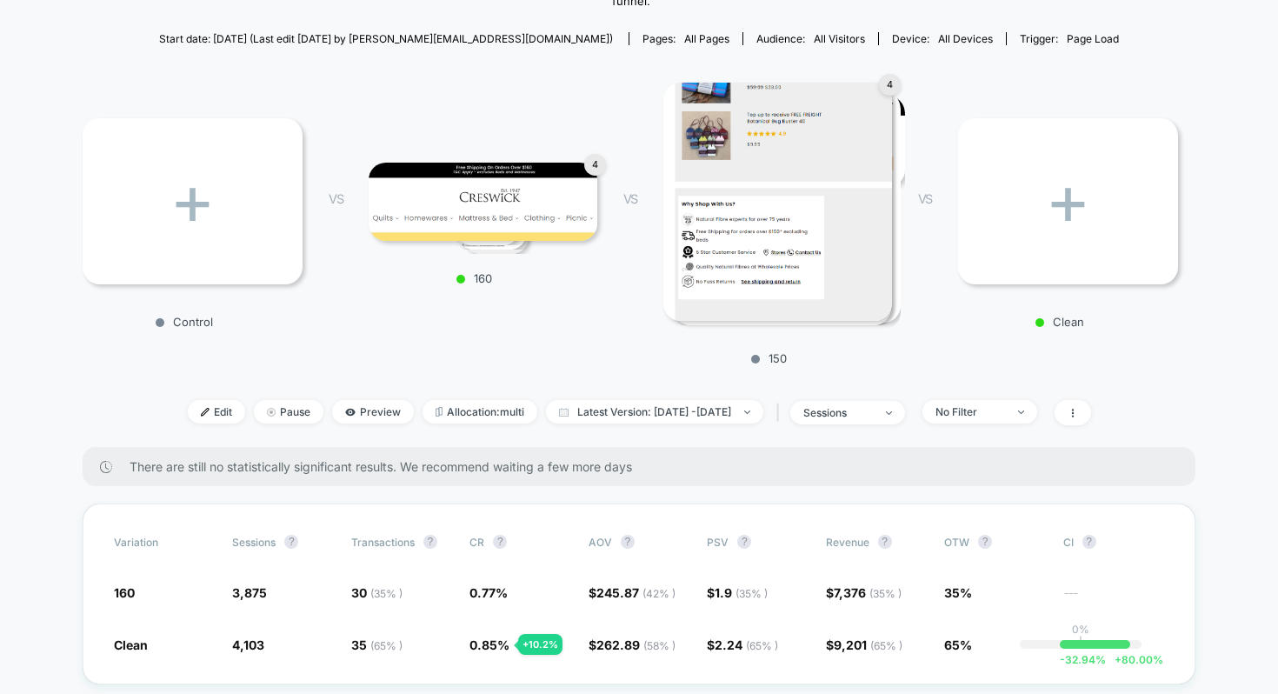
scroll to position [8, 0]
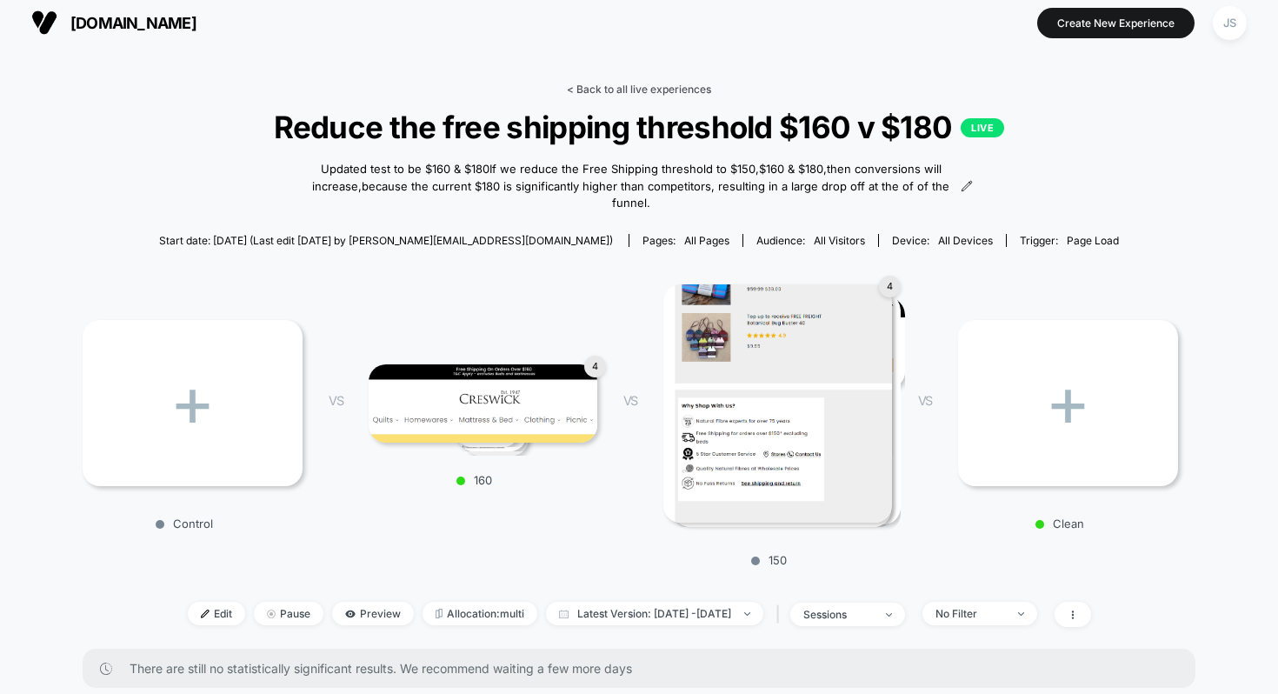
click at [662, 83] on link "< Back to all live experiences" at bounding box center [639, 89] width 144 height 13
